Goal: Information Seeking & Learning: Find specific fact

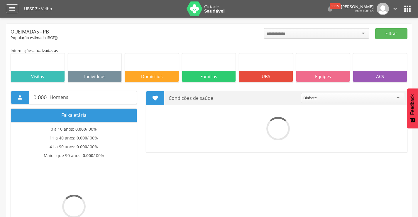
drag, startPoint x: 0, startPoint y: 0, endPoint x: 14, endPoint y: 11, distance: 18.0
click at [14, 11] on icon "" at bounding box center [12, 8] width 7 height 7
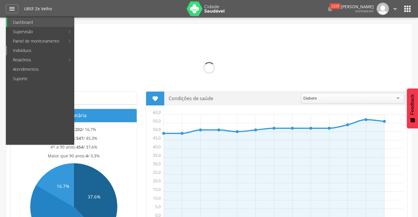
click at [19, 51] on link "Indivíduos" at bounding box center [40, 50] width 67 height 9
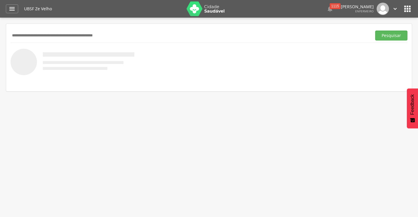
click at [42, 36] on input "text" at bounding box center [190, 36] width 359 height 10
click at [375, 31] on button "Pesquisar" at bounding box center [391, 36] width 32 height 10
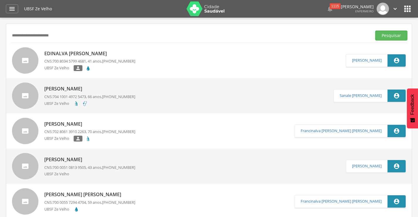
click at [20, 36] on input "**********" at bounding box center [190, 36] width 359 height 10
click at [375, 31] on button "Pesquisar" at bounding box center [391, 36] width 32 height 10
click at [89, 35] on input "**********" at bounding box center [190, 36] width 359 height 10
click at [43, 35] on input "**********" at bounding box center [190, 36] width 359 height 10
type input "**********"
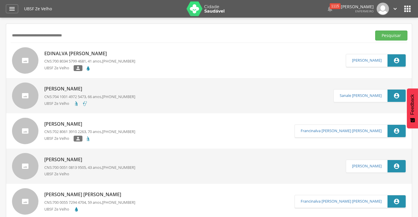
click at [375, 31] on button "Pesquisar" at bounding box center [391, 36] width 32 height 10
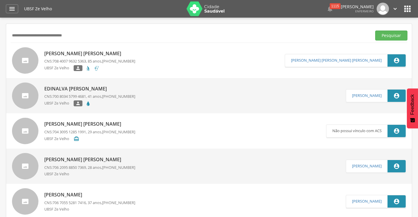
click at [102, 53] on p "Manoel Francisco Ferreira" at bounding box center [89, 53] width 91 height 7
type input "**********"
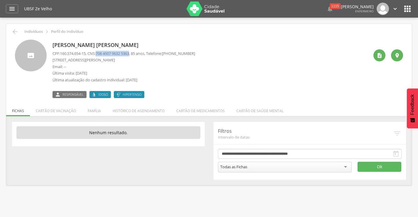
drag, startPoint x: 101, startPoint y: 53, endPoint x: 133, endPoint y: 53, distance: 32.9
click at [129, 53] on span "708 4007 9632 5363" at bounding box center [112, 53] width 33 height 5
click at [15, 33] on icon "" at bounding box center [14, 31] width 7 height 7
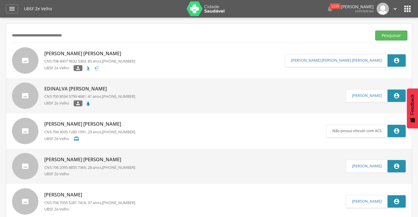
drag, startPoint x: 75, startPoint y: 34, endPoint x: 10, endPoint y: 37, distance: 65.5
click at [11, 35] on input "**********" at bounding box center [190, 36] width 359 height 10
type input "**********"
click at [375, 31] on button "Pesquisar" at bounding box center [391, 36] width 32 height 10
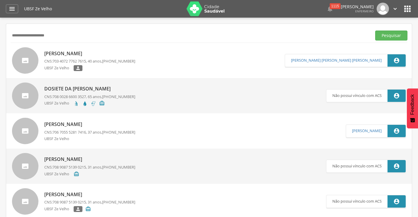
click at [81, 52] on p "Fabio Avelino da Silva" at bounding box center [89, 53] width 91 height 7
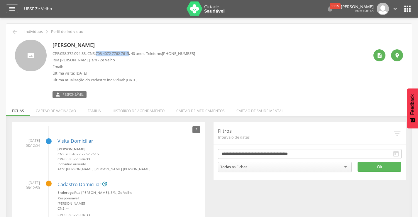
drag, startPoint x: 100, startPoint y: 53, endPoint x: 135, endPoint y: 54, distance: 34.3
click at [129, 54] on span "703 4072 7762 7615" at bounding box center [112, 53] width 33 height 5
click at [15, 32] on icon "" at bounding box center [14, 31] width 7 height 7
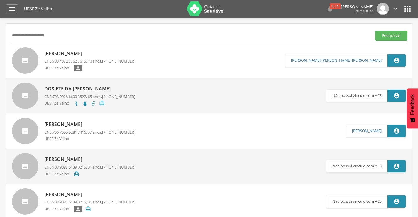
drag, startPoint x: 22, startPoint y: 36, endPoint x: 8, endPoint y: 36, distance: 13.5
type input "**********"
click at [396, 39] on button "Pesquisar" at bounding box center [391, 36] width 32 height 10
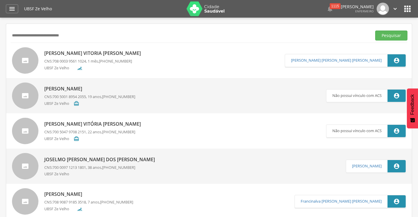
click at [86, 53] on p "Thayla Vitoria Santos Fernandes" at bounding box center [93, 53] width 99 height 7
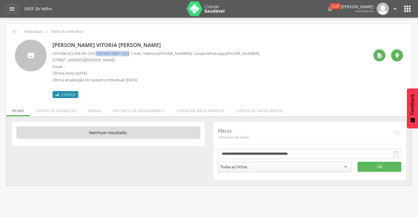
drag, startPoint x: 100, startPoint y: 53, endPoint x: 135, endPoint y: 53, distance: 34.6
click at [129, 53] on span "708 0003 9561 1024" at bounding box center [112, 53] width 33 height 5
click at [13, 32] on icon "" at bounding box center [14, 31] width 7 height 7
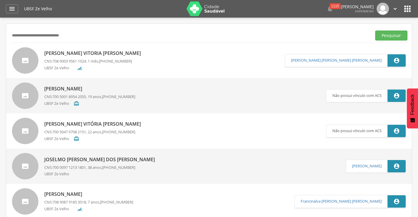
drag, startPoint x: 68, startPoint y: 36, endPoint x: 9, endPoint y: 36, distance: 59.6
click at [375, 31] on button "Pesquisar" at bounding box center [391, 36] width 32 height 10
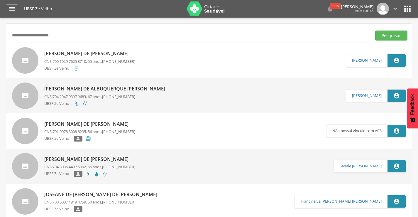
click at [104, 54] on p "Josefa de Fátima Henrique Virginio" at bounding box center [89, 53] width 91 height 7
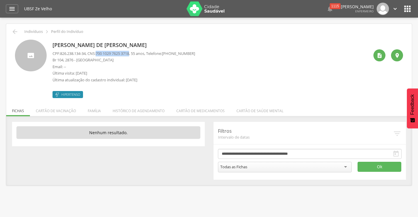
drag, startPoint x: 100, startPoint y: 53, endPoint x: 135, endPoint y: 53, distance: 34.9
click at [129, 53] on span "700 1029 7625 3718" at bounding box center [112, 53] width 33 height 5
click at [17, 33] on icon "" at bounding box center [14, 31] width 7 height 7
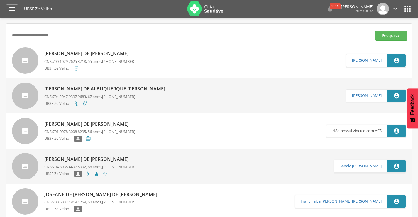
drag, startPoint x: 67, startPoint y: 36, endPoint x: 11, endPoint y: 36, distance: 56.6
click at [11, 36] on input "**********" at bounding box center [190, 36] width 359 height 10
type input "**********"
click at [375, 31] on button "Pesquisar" at bounding box center [391, 36] width 32 height 10
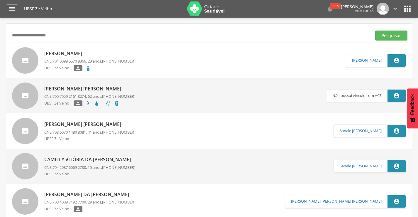
click at [53, 55] on p "Rayssa Micaela da Silva" at bounding box center [89, 53] width 91 height 7
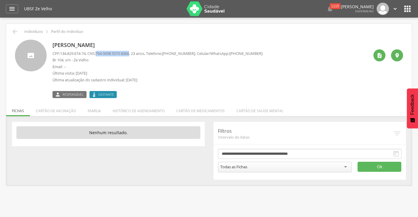
drag, startPoint x: 100, startPoint y: 53, endPoint x: 134, endPoint y: 53, distance: 34.0
click at [129, 53] on span "704 0098 5570 8366" at bounding box center [112, 53] width 33 height 5
click at [13, 32] on icon "" at bounding box center [14, 31] width 7 height 7
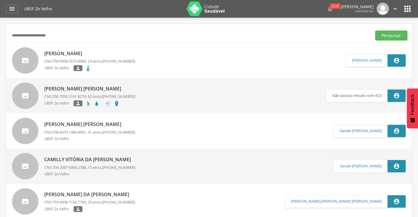
drag, startPoint x: 58, startPoint y: 36, endPoint x: 4, endPoint y: 32, distance: 54.1
click at [4, 32] on div " Supervisão  Distritos  Ubs Coordenador: - Queimadas / PB Intervalo de Tempo…" at bounding box center [209, 126] width 418 height 217
type input "*"
click at [22, 35] on input "text" at bounding box center [190, 36] width 359 height 10
type input "**********"
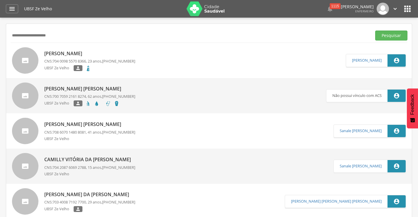
click at [375, 31] on button "Pesquisar" at bounding box center [391, 36] width 32 height 10
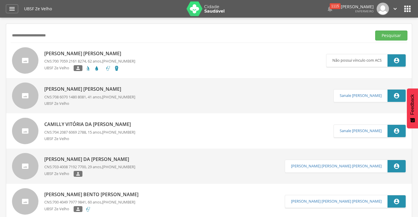
drag, startPoint x: 59, startPoint y: 35, endPoint x: 7, endPoint y: 32, distance: 52.0
click at [375, 31] on button "Pesquisar" at bounding box center [391, 36] width 32 height 10
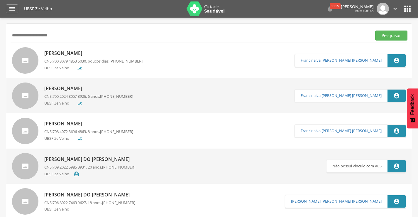
click at [88, 54] on p "[PERSON_NAME]" at bounding box center [93, 53] width 98 height 7
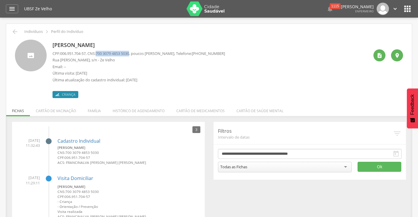
drag, startPoint x: 100, startPoint y: 52, endPoint x: 136, endPoint y: 54, distance: 35.8
click at [136, 54] on p "CPF: 006.951.704-57 , CNS: 700 3079 4853 5030 , poucos dias, Telefone: (83) 991…" at bounding box center [139, 54] width 173 height 6
click at [15, 31] on icon "" at bounding box center [14, 31] width 7 height 7
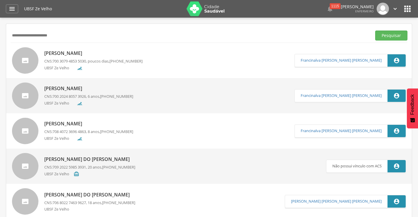
drag, startPoint x: 62, startPoint y: 33, endPoint x: 6, endPoint y: 32, distance: 56.1
click at [375, 31] on button "Pesquisar" at bounding box center [391, 36] width 32 height 10
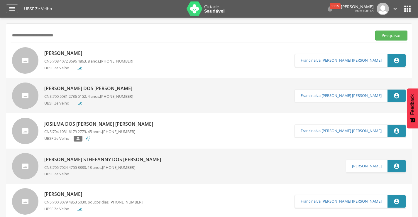
click at [23, 36] on input "**********" at bounding box center [190, 36] width 359 height 10
click at [151, 53] on link "Acsa dos Santos Nascimento CNS: 708 4072 3696 4863 , 8 anos, (83) 99153-4851 UB…" at bounding box center [153, 60] width 283 height 26
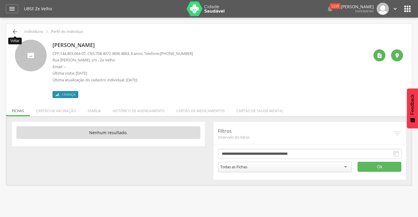
click at [15, 33] on icon "" at bounding box center [14, 31] width 7 height 7
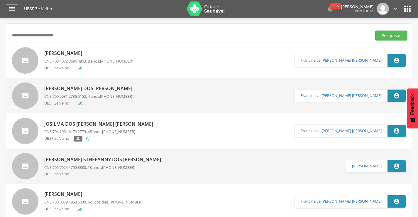
click at [13, 36] on input "**********" at bounding box center [190, 36] width 359 height 10
click at [375, 31] on button "Pesquisar" at bounding box center [391, 36] width 32 height 10
drag, startPoint x: 76, startPoint y: 34, endPoint x: 5, endPoint y: 28, distance: 71.6
click at [5, 28] on div " Supervisão  Distritos  Ubs Coordenador: - Queimadas / PB Intervalo de Tempo…" at bounding box center [209, 126] width 418 height 217
click at [375, 31] on button "Pesquisar" at bounding box center [391, 36] width 32 height 10
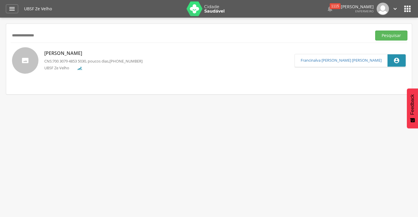
click at [84, 53] on p "[PERSON_NAME]" at bounding box center [93, 53] width 98 height 7
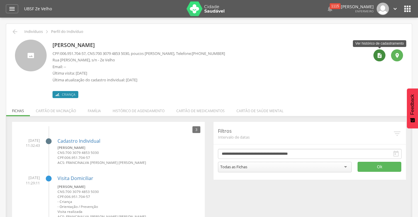
click at [382, 57] on icon "" at bounding box center [380, 56] width 6 height 6
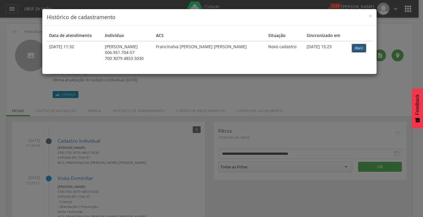
click at [360, 50] on link "Abrir" at bounding box center [358, 48] width 15 height 9
click at [368, 14] on span "×" at bounding box center [370, 16] width 4 height 8
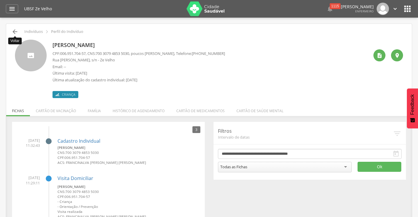
click at [14, 32] on icon "" at bounding box center [14, 31] width 7 height 7
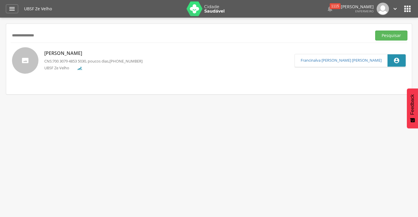
drag, startPoint x: 48, startPoint y: 36, endPoint x: 0, endPoint y: 36, distance: 48.1
click at [0, 36] on div " Supervisão  Distritos  Ubs Coordenador: - Queimadas / PB Intervalo de Tempo…" at bounding box center [209, 126] width 418 height 217
type input "**********"
click at [375, 31] on button "Pesquisar" at bounding box center [391, 36] width 32 height 10
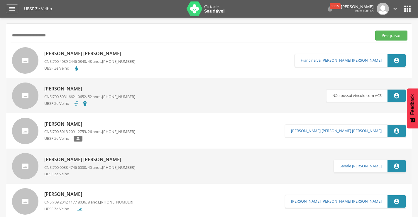
click at [78, 54] on p "Marlinda da Rocha Rodrigues" at bounding box center [89, 53] width 91 height 7
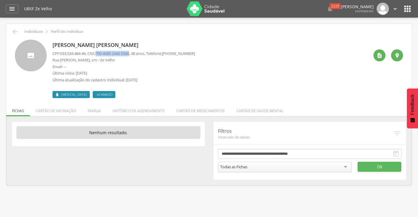
drag, startPoint x: 101, startPoint y: 53, endPoint x: 135, endPoint y: 53, distance: 34.6
click at [129, 53] on span "700 4089 2446 0340" at bounding box center [112, 53] width 33 height 5
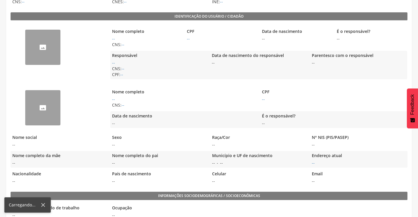
scroll to position [126, 0]
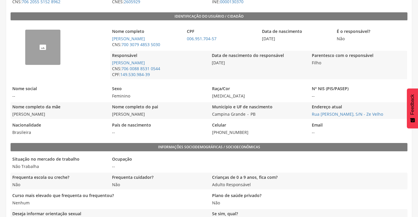
drag, startPoint x: 13, startPoint y: 114, endPoint x: 58, endPoint y: 113, distance: 44.9
click at [58, 113] on span "[PERSON_NAME]" at bounding box center [59, 114] width 97 height 6
click at [46, 116] on span "[PERSON_NAME]" at bounding box center [59, 114] width 97 height 6
click at [87, 116] on span "[PERSON_NAME]" at bounding box center [59, 114] width 97 height 6
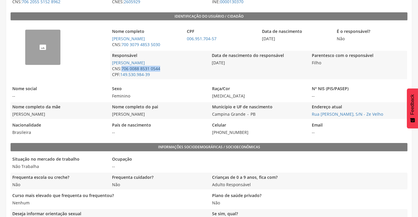
drag, startPoint x: 167, startPoint y: 68, endPoint x: 123, endPoint y: 67, distance: 44.3
click at [123, 67] on span "CNS: 706 0088 8531 0544" at bounding box center [158, 69] width 97 height 6
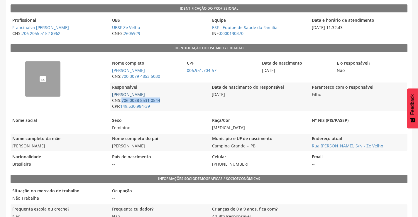
scroll to position [72, 0]
